Goal: Check status: Check status

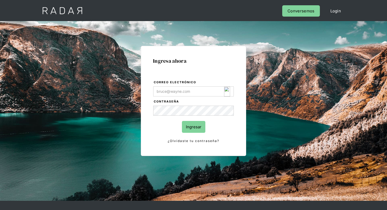
click at [230, 92] on img "Login Form" at bounding box center [227, 92] width 6 height 10
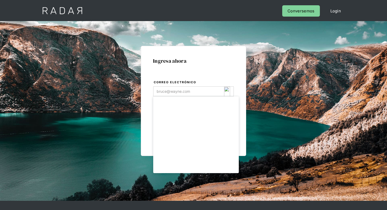
type input "opsbau@eroninternational.com"
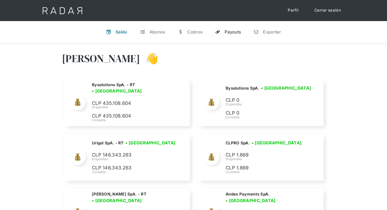
click at [238, 33] on div "Payouts" at bounding box center [233, 31] width 16 height 5
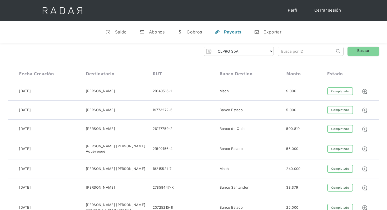
click at [311, 50] on input "search" at bounding box center [306, 51] width 57 height 9
paste input "218417313"
type input "218417313"
click input "Search" at bounding box center [0, 0] width 0 height 0
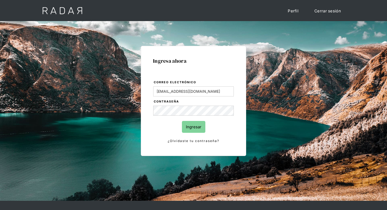
click at [201, 126] on input "Ingresar" at bounding box center [193, 127] width 23 height 12
click at [228, 107] on img "Login Form" at bounding box center [227, 111] width 6 height 10
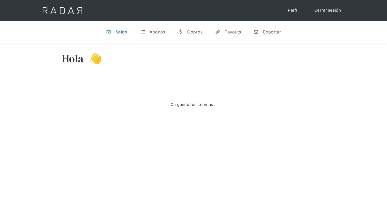
select select "clpro"
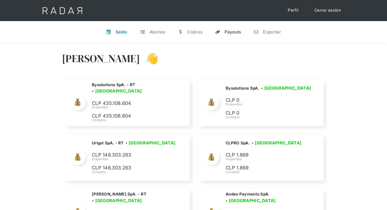
click at [228, 34] on div "Payouts" at bounding box center [233, 31] width 16 height 5
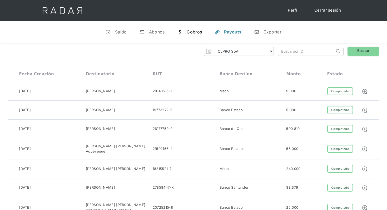
click at [195, 31] on div "Cobros" at bounding box center [194, 31] width 15 height 5
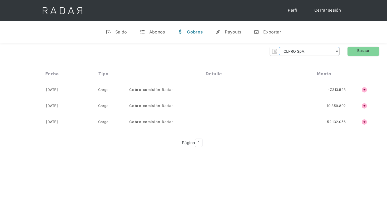
click at [338, 52] on select "CLPRO SpA. [PERSON_NAME] SpA. Urigol SpA. Bysolutions SpA. Clmax SpA. Andes Pay…" at bounding box center [309, 51] width 60 height 8
click at [308, 51] on select "CLPRO SpA. Coster SpA. Urigol SpA. Bysolutions SpA. Clmax SpA. Andes Payments S…" at bounding box center [309, 51] width 60 height 8
select select "bysolutions-rt"
click at [280, 47] on select "CLPRO SpA. Coster SpA. Urigol SpA. Bysolutions SpA. Clmax SpA. Andes Payments S…" at bounding box center [309, 51] width 60 height 8
click at [358, 53] on link "Buscar" at bounding box center [364, 51] width 32 height 9
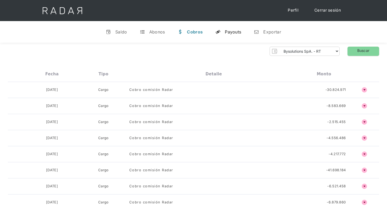
click at [225, 33] on div "Payouts" at bounding box center [233, 31] width 16 height 5
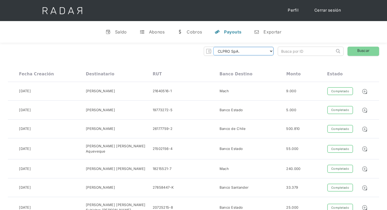
click at [238, 50] on select "CLPRO SpA. Coster SpA. Urigol SpA. Bysolutions SpA. Clmax SpA. Andes Payments S…" at bounding box center [243, 51] width 60 height 8
click at [309, 49] on input "search" at bounding box center [306, 51] width 57 height 9
paste input "f06afc0b-37fa-42f3-bf2f-6abf610f403a"
type input "f06afc0b-37fa-42f3-bf2f-6abf610f403a"
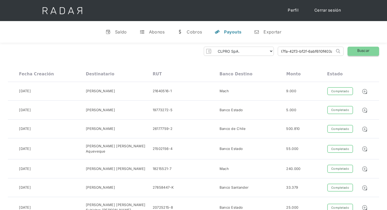
click at [365, 53] on link "Buscar" at bounding box center [364, 51] width 32 height 9
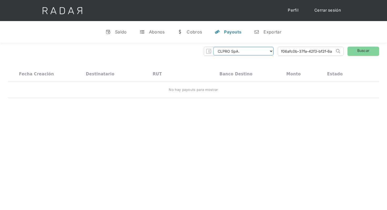
click at [257, 48] on select "CLPRO SpA. Coster SpA. Urigol SpA. Bysolutions SpA. Clmax SpA. Andes Payments S…" at bounding box center [243, 51] width 60 height 8
select select "bysolutions-rt"
click at [214, 47] on select "CLPRO SpA. Coster SpA. Urigol SpA. Bysolutions SpA. Clmax SpA. Andes Payments S…" at bounding box center [243, 51] width 60 height 8
click at [365, 48] on link "Buscar" at bounding box center [364, 51] width 32 height 9
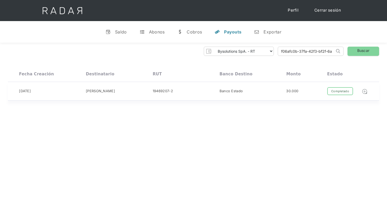
click at [365, 91] on img at bounding box center [365, 91] width 6 height 6
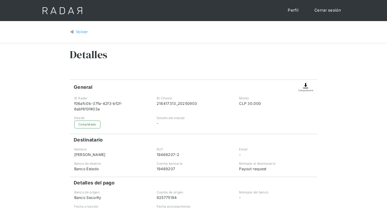
click at [313, 86] on div "Comprobante" at bounding box center [305, 86] width 15 height 12
click at [305, 86] on img at bounding box center [306, 85] width 6 height 6
click at [305, 85] on img at bounding box center [306, 85] width 6 height 6
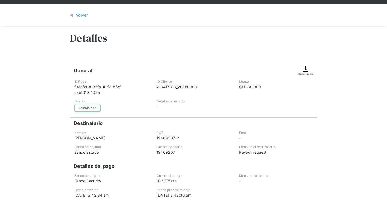
scroll to position [21, 0]
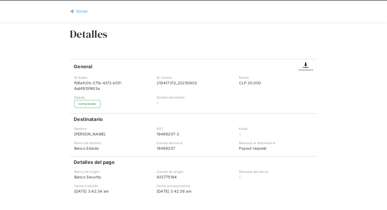
click at [304, 68] on div "Comprobante" at bounding box center [305, 69] width 15 height 3
click at [306, 64] on img at bounding box center [306, 65] width 6 height 6
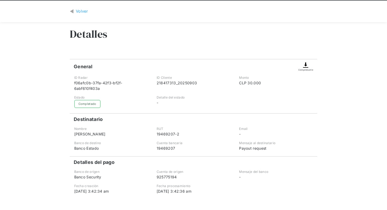
click at [306, 64] on img at bounding box center [306, 65] width 6 height 6
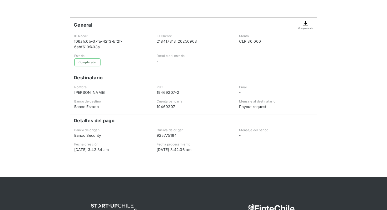
scroll to position [54, 0]
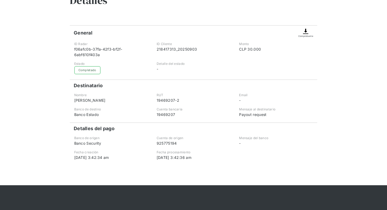
click at [93, 66] on div "Completado" at bounding box center [87, 70] width 26 height 8
